Goal: Task Accomplishment & Management: Use online tool/utility

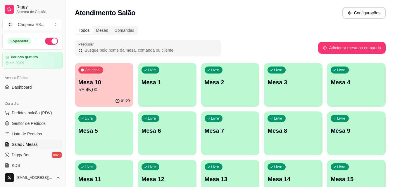
click at [174, 97] on div "Livre Mesa 1" at bounding box center [167, 81] width 58 height 37
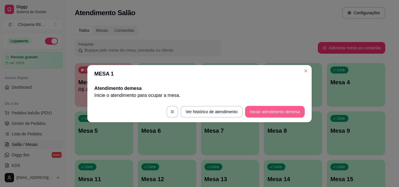
click at [273, 117] on button "Iniciar atendimento de mesa" at bounding box center [275, 112] width 60 height 12
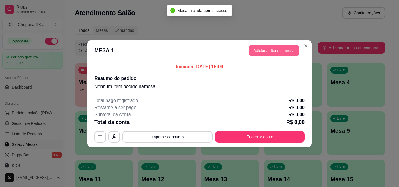
click at [283, 53] on button "Adicionar itens na mesa" at bounding box center [274, 50] width 50 height 11
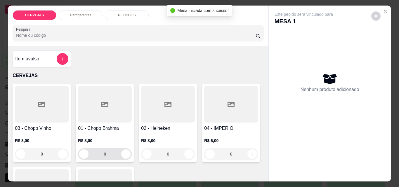
click at [98, 152] on div "0" at bounding box center [104, 154] width 51 height 12
drag, startPoint x: 112, startPoint y: 151, endPoint x: 85, endPoint y: 155, distance: 26.9
click at [85, 155] on div "0" at bounding box center [104, 154] width 51 height 12
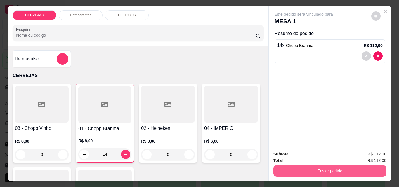
type input "14"
click at [343, 167] on button "Enviar pedido" at bounding box center [330, 171] width 113 height 12
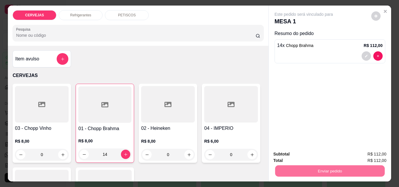
click at [331, 155] on button "Não registrar e enviar pedido" at bounding box center [310, 154] width 61 height 11
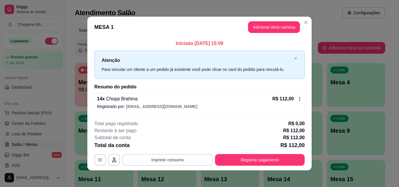
click at [180, 160] on button "Imprimir consumo" at bounding box center [167, 160] width 90 height 12
click at [175, 146] on button "IMPRESSORA" at bounding box center [167, 146] width 41 height 9
click at [299, 100] on icon at bounding box center [300, 99] width 5 height 5
click at [267, 30] on button "Adicionar itens na mesa" at bounding box center [274, 27] width 52 height 12
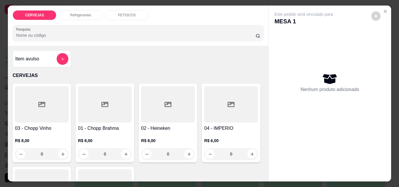
drag, startPoint x: 113, startPoint y: 152, endPoint x: 66, endPoint y: 156, distance: 47.0
click at [67, 156] on div "03 - Chopp Vinho R$ 8,00 0 01 - Chopp Brahma R$ 8,00 0 02 - Heineken R$ 8,00 0 …" at bounding box center [138, 165] width 251 height 162
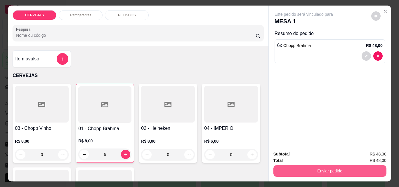
type input "6"
click at [330, 170] on button "Enviar pedido" at bounding box center [330, 170] width 110 height 11
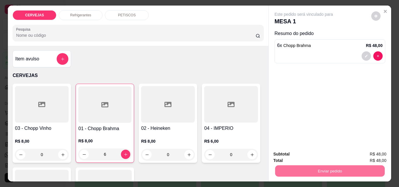
click at [334, 152] on button "Não registrar e enviar pedido" at bounding box center [310, 154] width 61 height 11
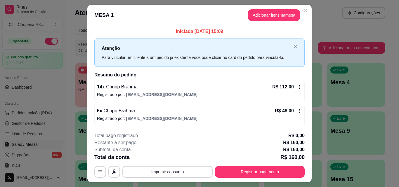
scroll to position [14, 0]
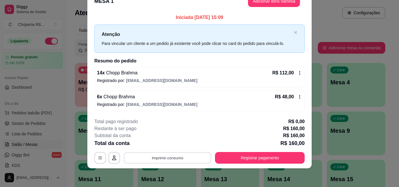
click at [161, 155] on button "Imprimir consumo" at bounding box center [168, 158] width 88 height 11
click at [161, 148] on button "IMPRESSORA" at bounding box center [167, 144] width 41 height 9
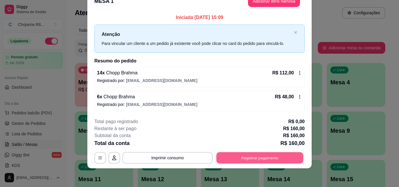
click at [240, 158] on button "Registrar pagamento" at bounding box center [260, 158] width 87 height 11
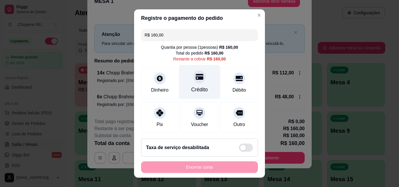
click at [199, 86] on div "Crédito" at bounding box center [199, 90] width 17 height 8
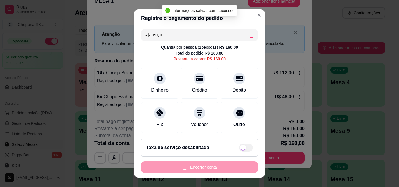
type input "R$ 0,00"
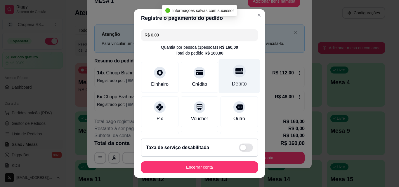
click at [232, 80] on div "Débito" at bounding box center [239, 84] width 15 height 8
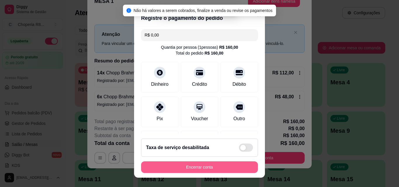
click at [215, 167] on button "Encerrar conta" at bounding box center [199, 168] width 117 height 12
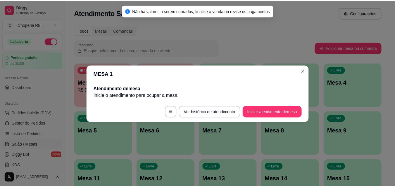
scroll to position [0, 0]
